Goal: Find specific page/section: Find specific page/section

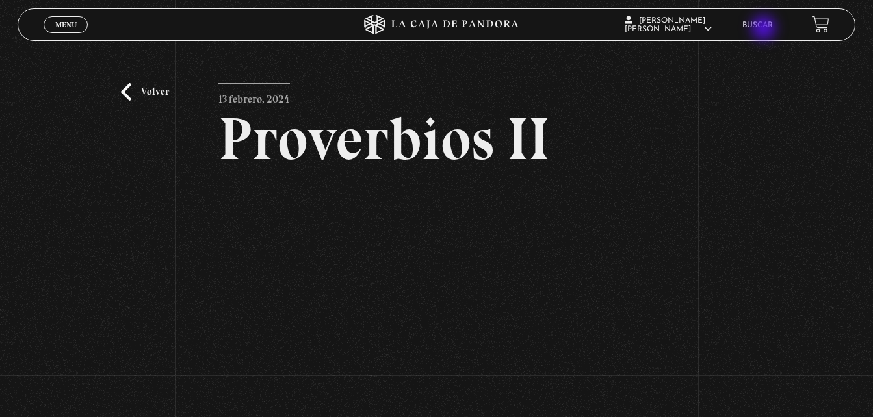
click at [765, 29] on li "Buscar" at bounding box center [757, 25] width 31 height 20
click at [762, 26] on link "Buscar" at bounding box center [757, 25] width 31 height 8
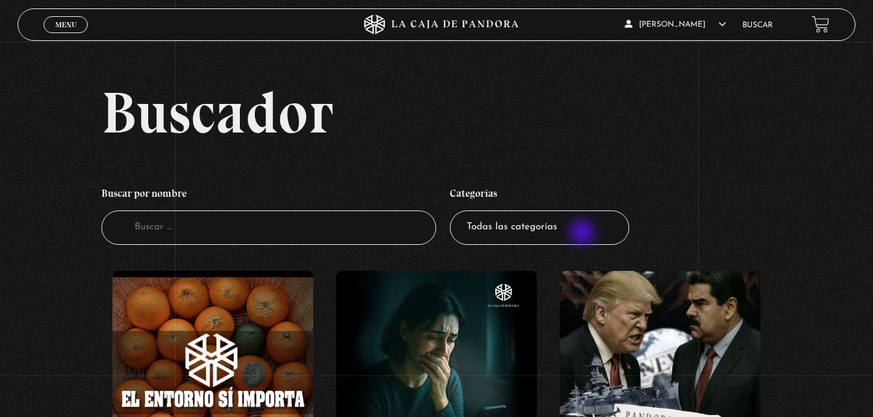
click at [584, 234] on select "Todas las categorías 11:11 Humanitario (1) Amo los Lunes (4) Análisis de series…" at bounding box center [539, 228] width 179 height 34
select select "centinelas"
click at [454, 211] on select "Todas las categorías 11:11 Humanitario (1) Amo los Lunes (4) Análisis de series…" at bounding box center [539, 228] width 179 height 34
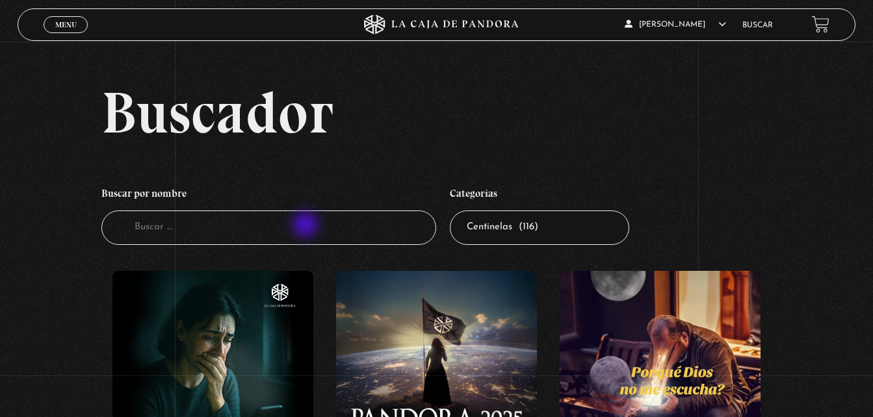
click at [307, 226] on input "Buscador" at bounding box center [268, 228] width 335 height 34
type input "proverbio"
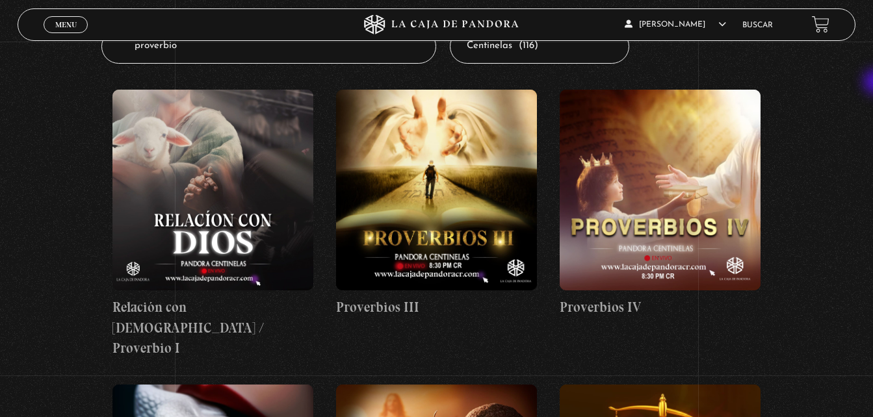
scroll to position [186, 0]
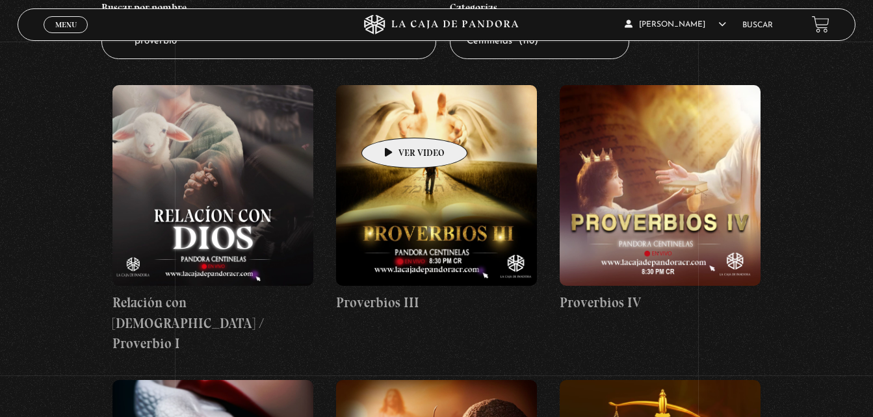
click at [394, 118] on figure at bounding box center [436, 185] width 201 height 201
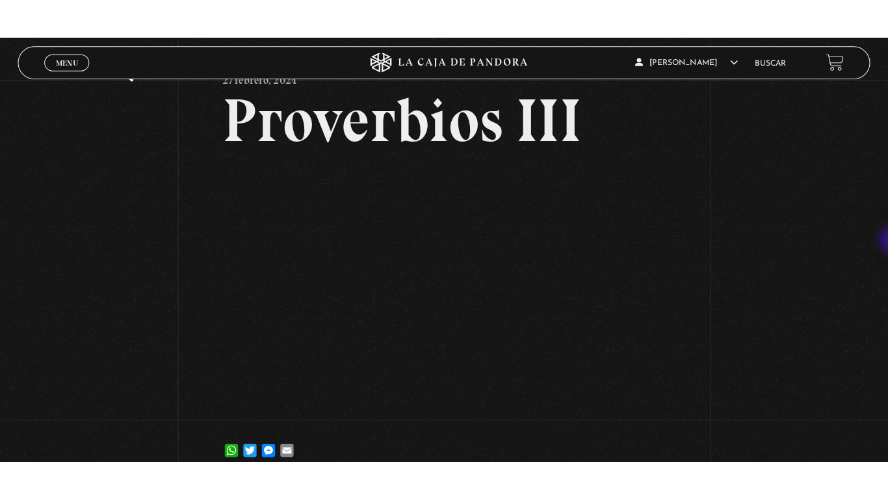
scroll to position [64, 0]
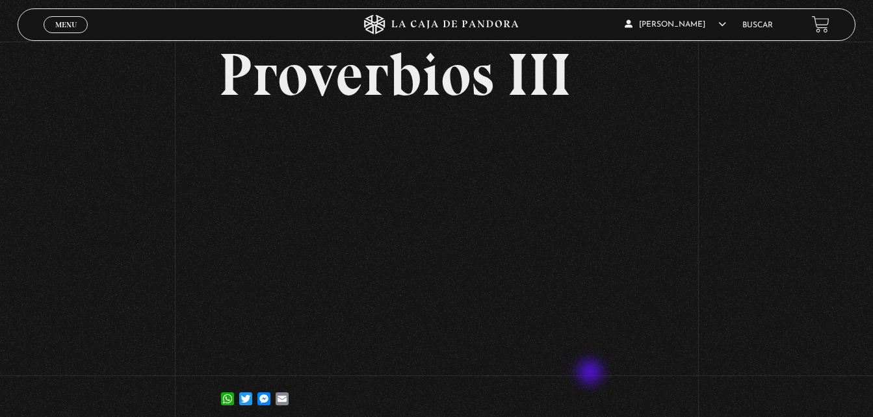
click at [591, 374] on article "27 febrero, 2024 Proverbios III WhatsApp Twitter Messenger Email" at bounding box center [435, 217] width 435 height 397
